Goal: Information Seeking & Learning: Learn about a topic

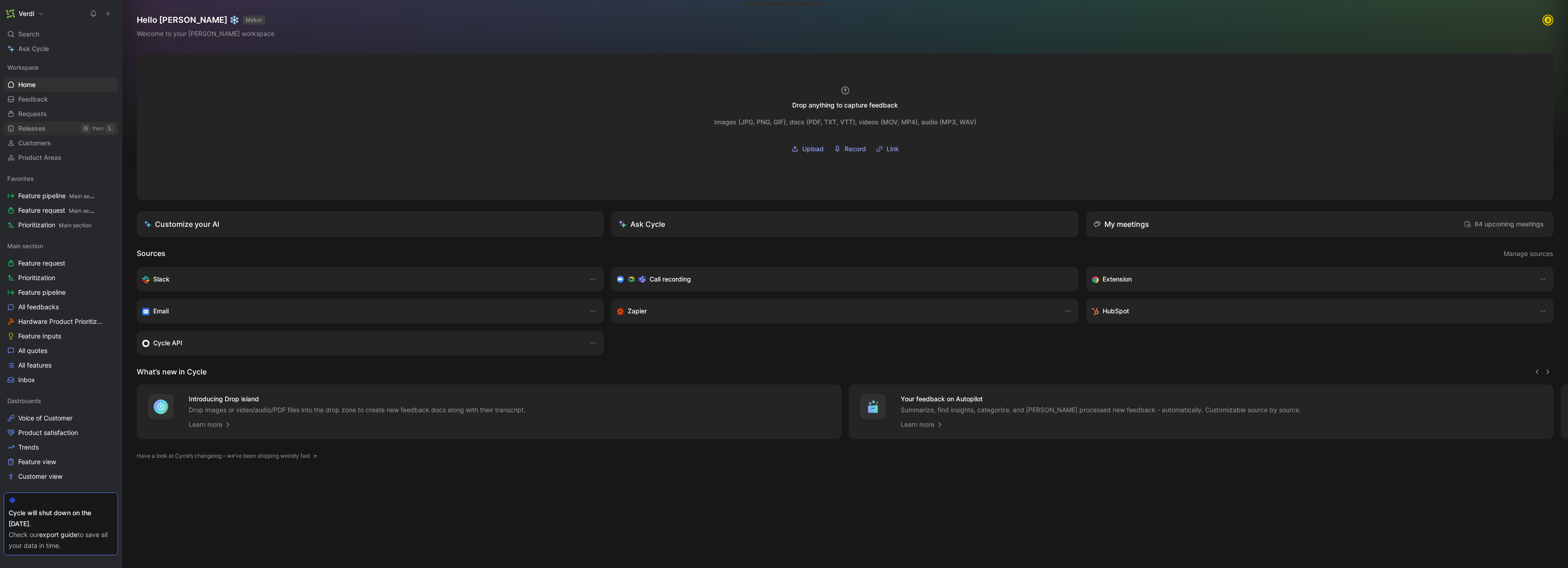
click at [58, 125] on link "Releases G then L" at bounding box center [60, 129] width 114 height 14
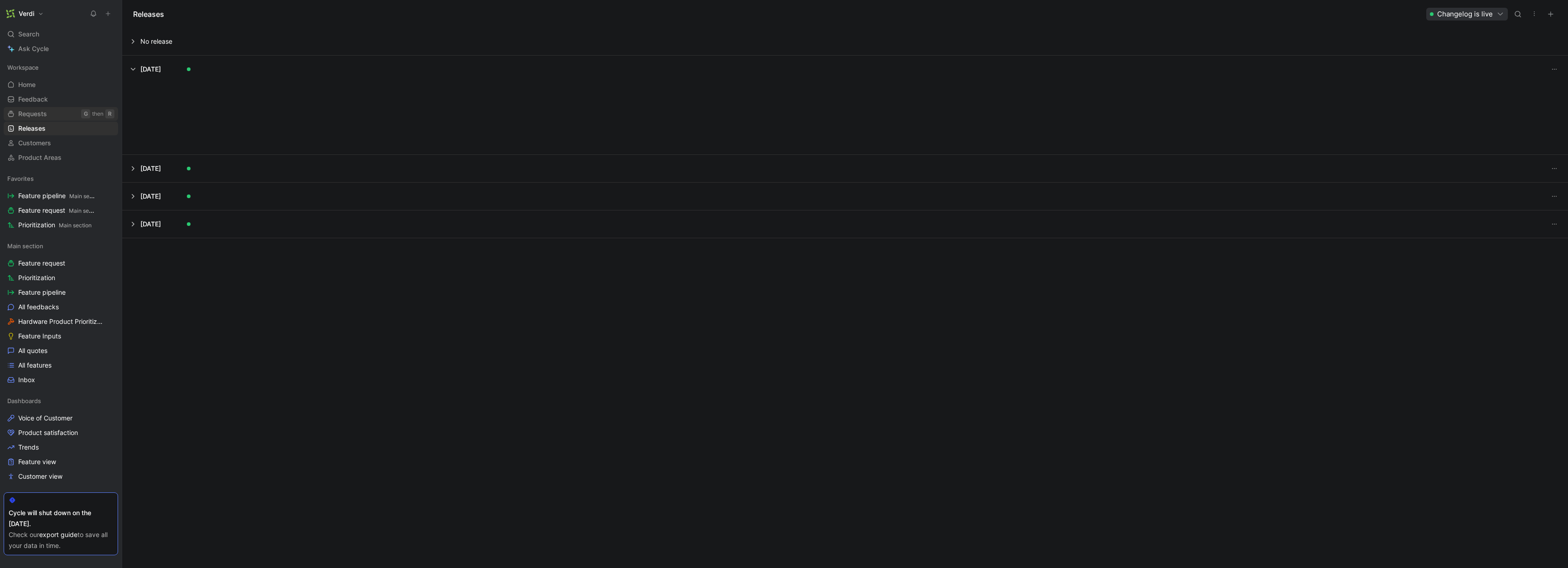
click at [57, 117] on link "Requests G then R" at bounding box center [60, 114] width 114 height 14
click at [58, 192] on span "Feature pipeline Main section" at bounding box center [56, 196] width 76 height 9
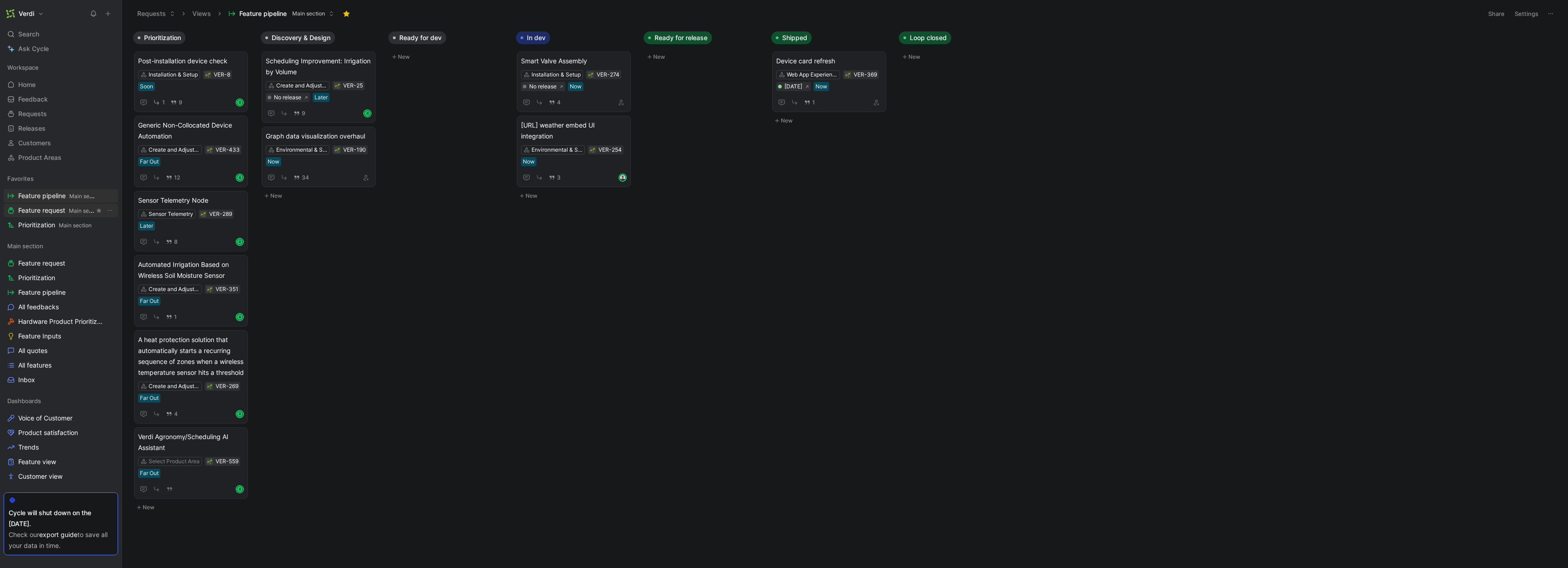
click at [55, 212] on span "Feature request Main section" at bounding box center [56, 210] width 76 height 9
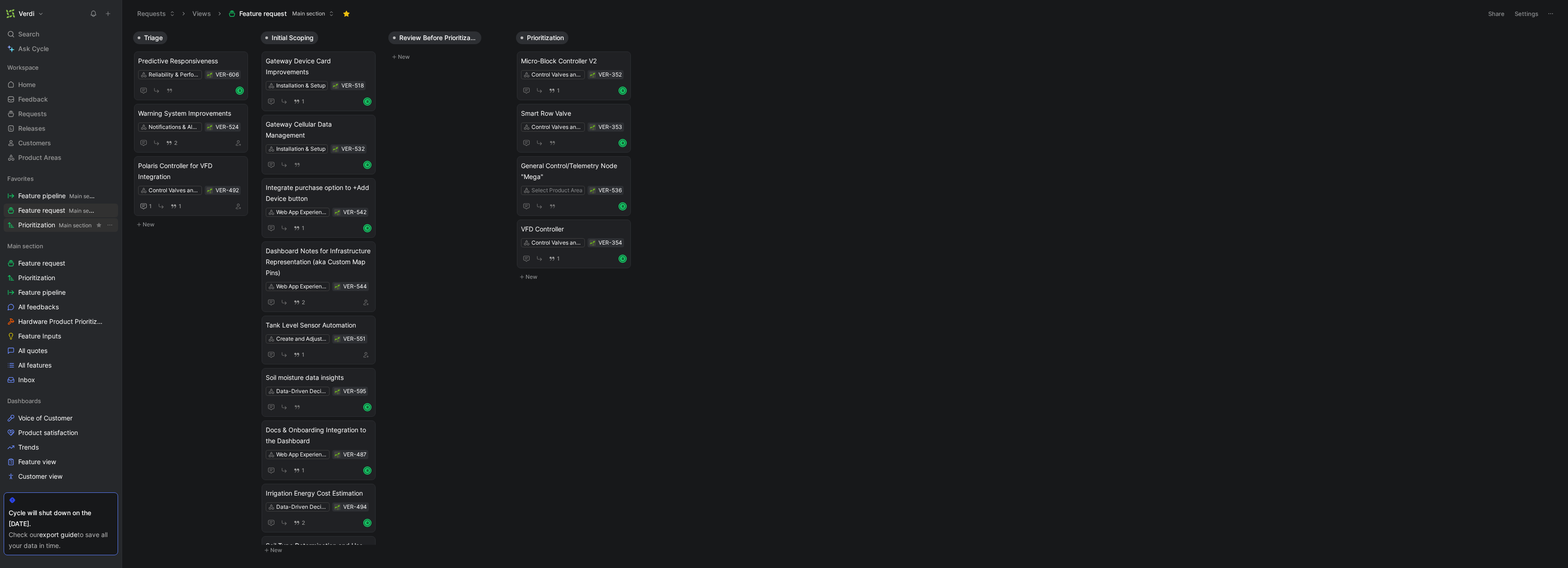
click at [27, 226] on span "Prioritization Main section" at bounding box center [54, 225] width 73 height 9
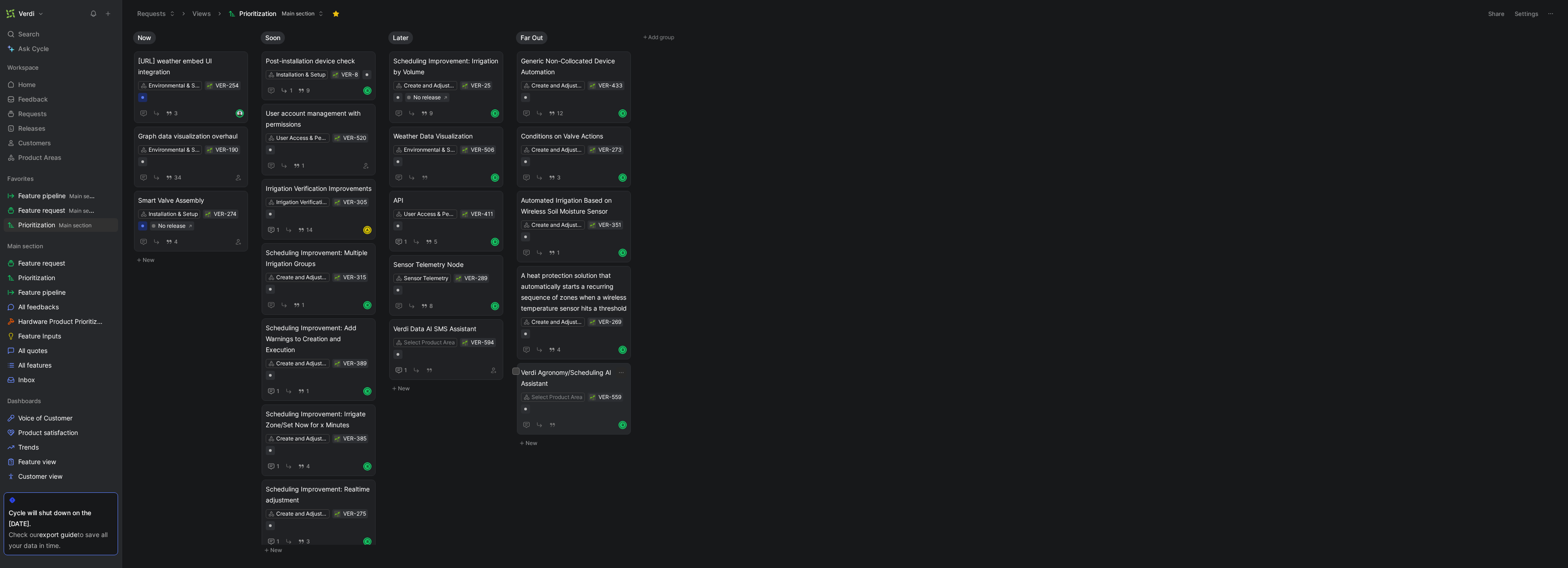
click at [565, 389] on span "Verdi Agronomy/Scheduling AI Assistant" at bounding box center [574, 378] width 106 height 21
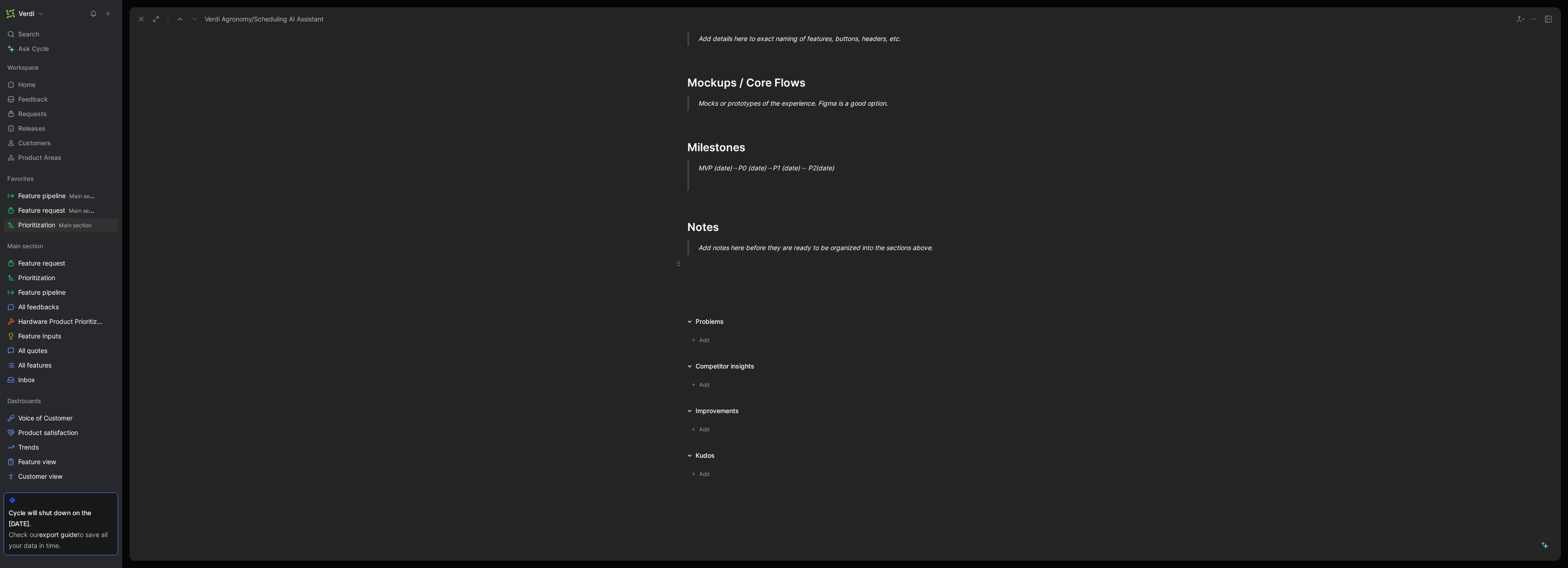
scroll to position [462, 0]
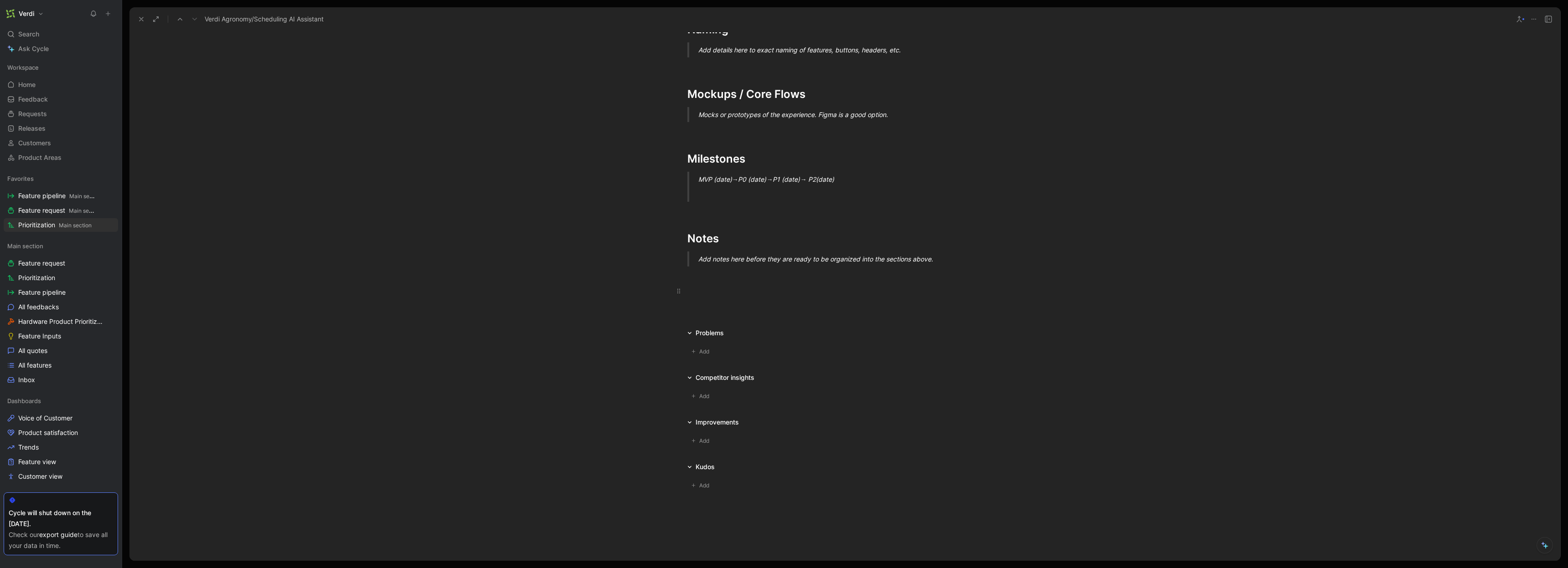
click at [722, 290] on div at bounding box center [844, 290] width 315 height 9
click at [726, 307] on span "[PERSON_NAME]" at bounding box center [742, 310] width 52 height 8
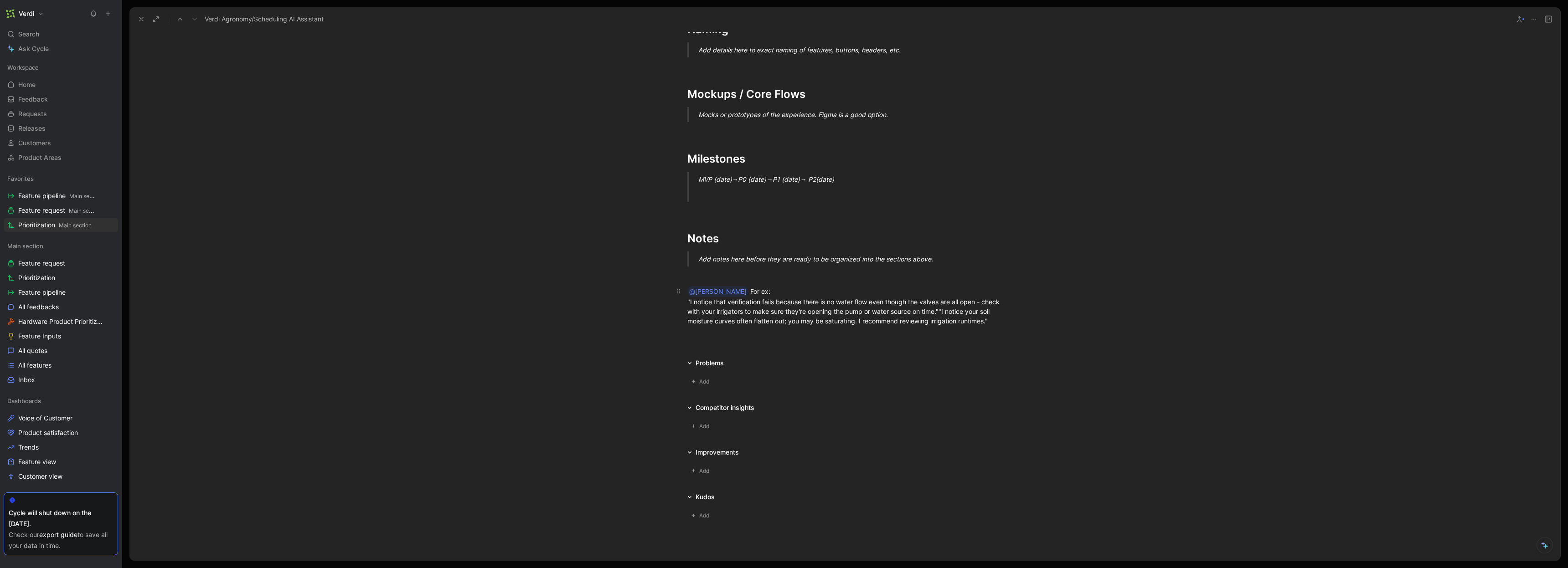
click at [959, 311] on span ""I notice that verification fails because there is no water flow even though th…" at bounding box center [844, 311] width 314 height 27
drag, startPoint x: 714, startPoint y: 304, endPoint x: 774, endPoint y: 305, distance: 60.0
click at [774, 305] on span ""I notice that verification fails because there is no water flow even though th…" at bounding box center [844, 306] width 314 height 17
click at [751, 293] on span "For ex:" at bounding box center [760, 291] width 20 height 8
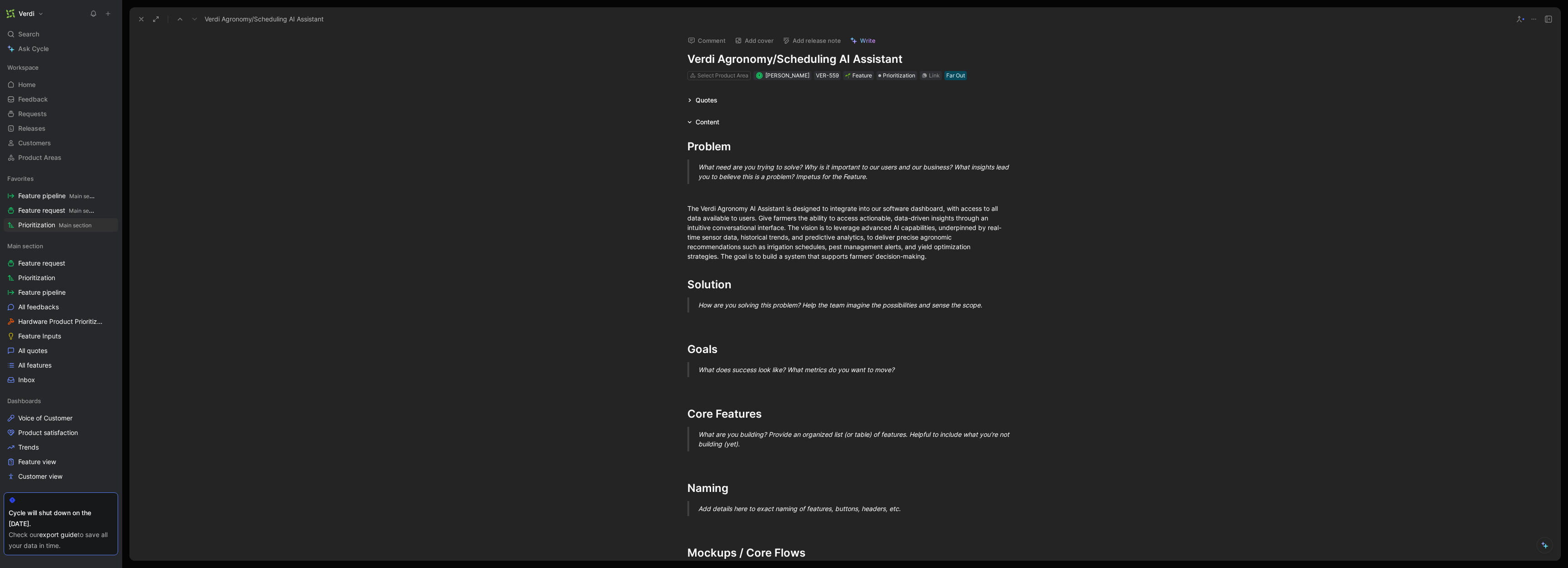
scroll to position [0, 0]
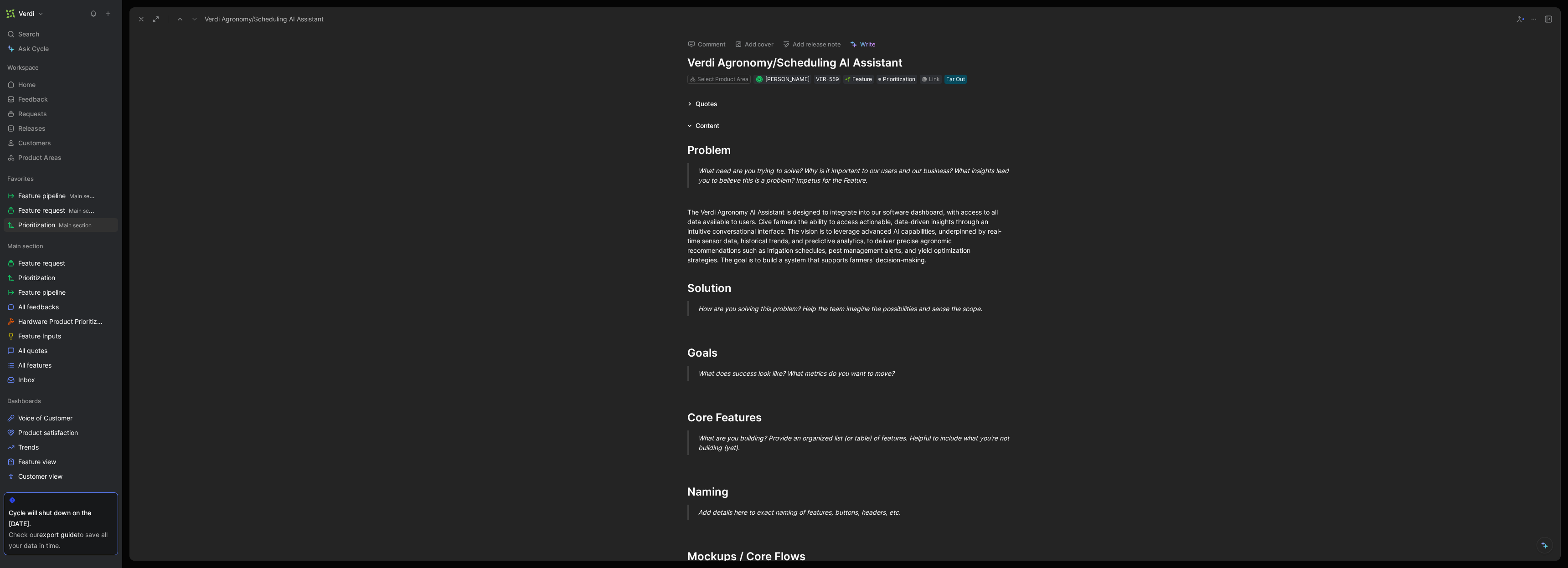
drag, startPoint x: 694, startPoint y: 62, endPoint x: 791, endPoint y: 61, distance: 97.0
click at [791, 61] on h1 "Verdi Agronomy/Scheduling AI Assistant" at bounding box center [844, 63] width 315 height 15
